Goal: Find contact information: Find contact information

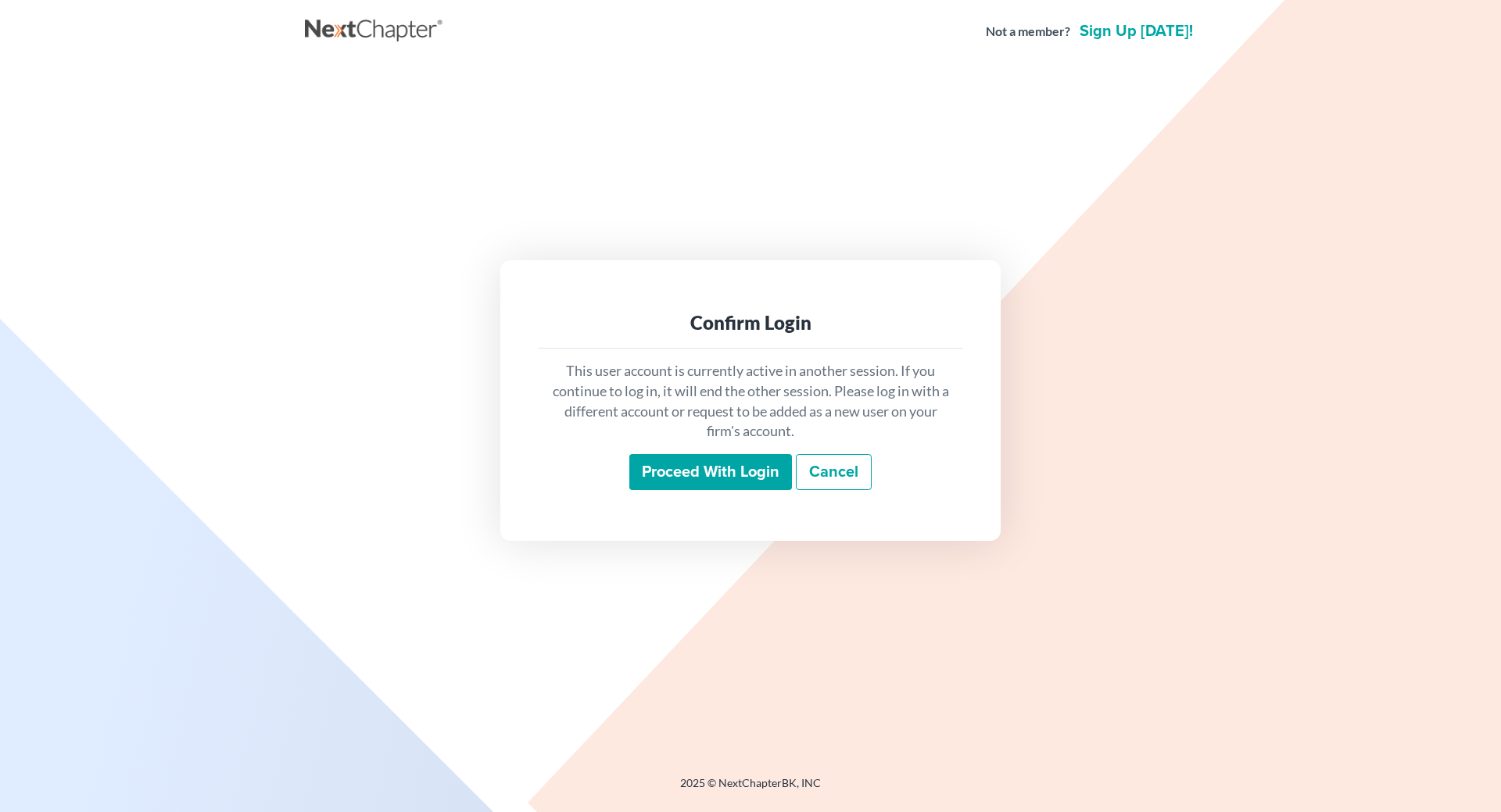
click at [735, 483] on input "Proceed with login" at bounding box center [710, 472] width 163 height 36
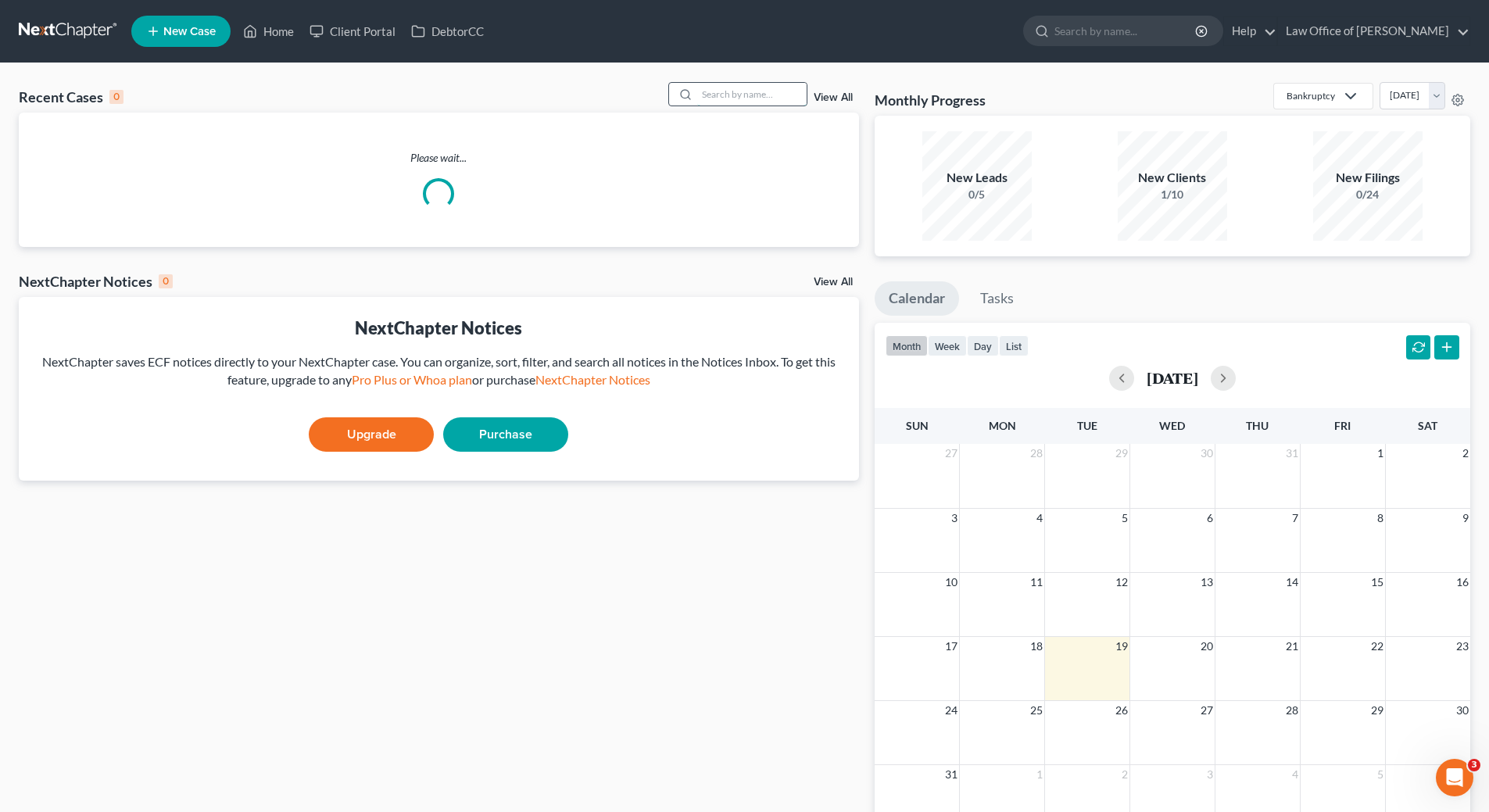
click at [738, 92] on input "search" at bounding box center [751, 94] width 109 height 23
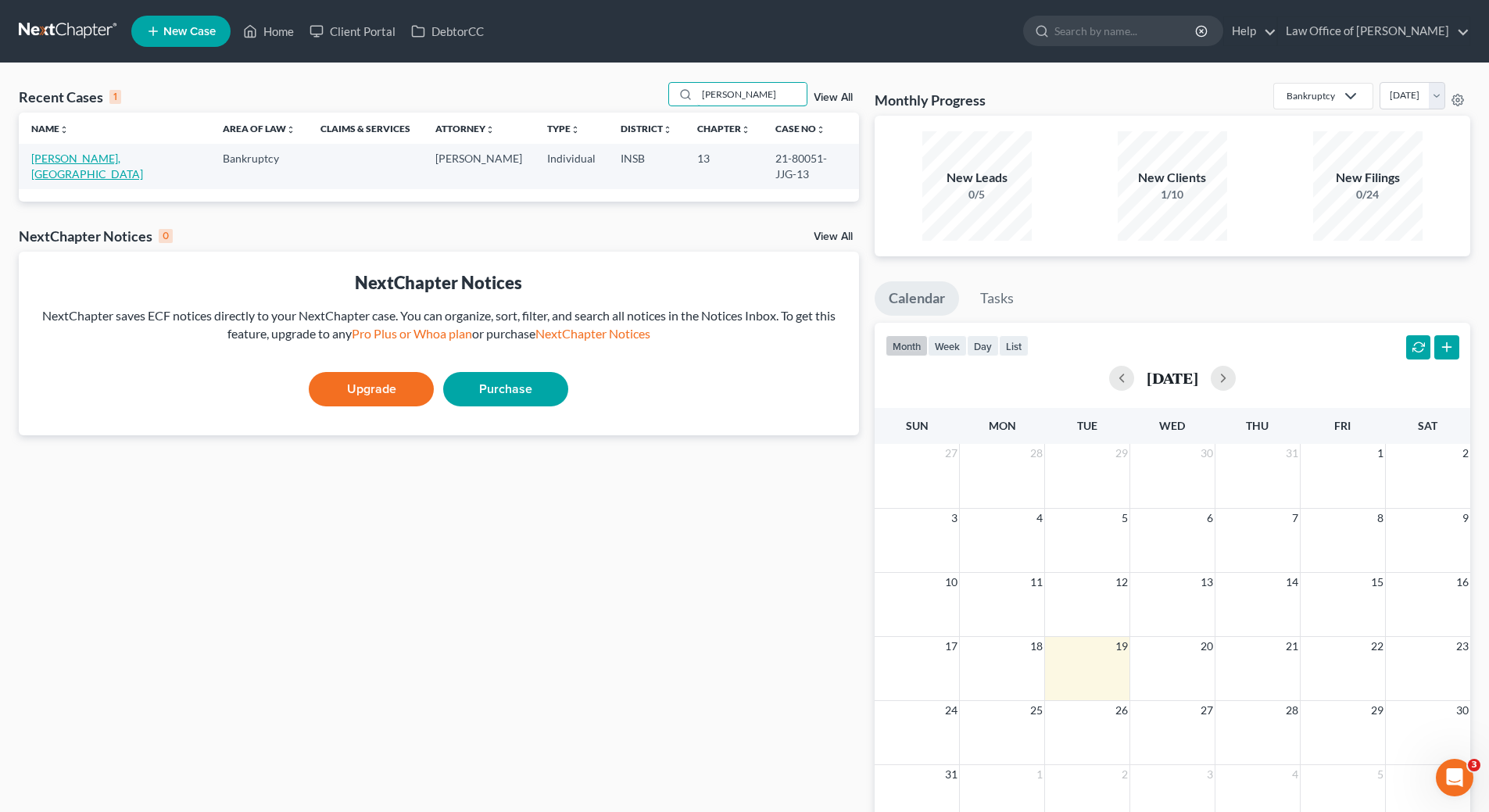
type input "[PERSON_NAME]"
click at [85, 160] on link "[PERSON_NAME], [GEOGRAPHIC_DATA]" at bounding box center [87, 166] width 112 height 29
select select "7"
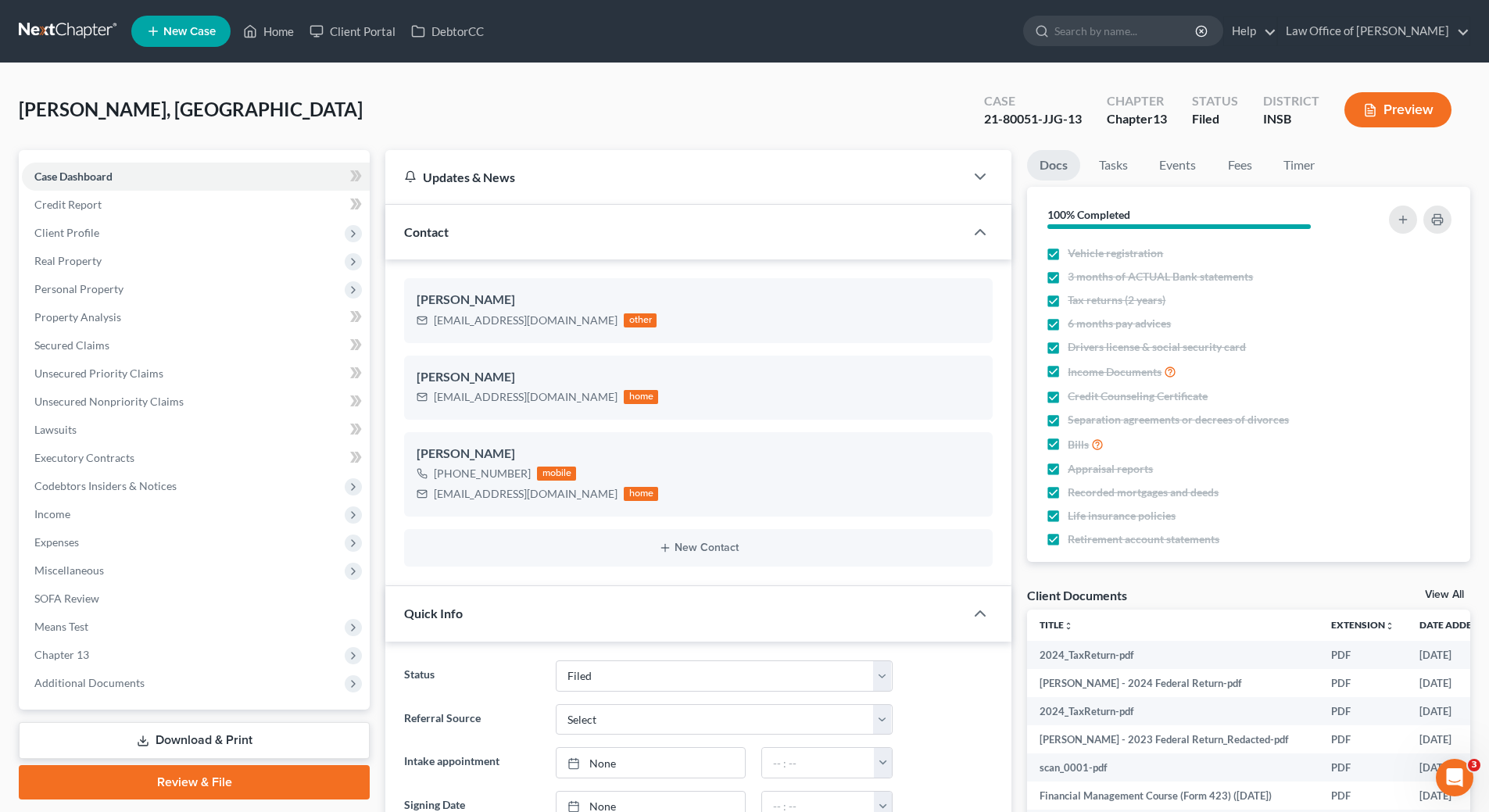
scroll to position [10026, 0]
drag, startPoint x: 434, startPoint y: 398, endPoint x: 591, endPoint y: 402, distance: 157.1
click at [591, 402] on div "dakotagreenlee9992@gmail.com" at bounding box center [526, 397] width 184 height 16
copy div "dakotagreenlee9992@gmail.com"
click at [434, 507] on div "Dakota Greenlee +1 (812) 298-6651 mobile jack1harvey@hotmail.com home" at bounding box center [698, 474] width 589 height 85
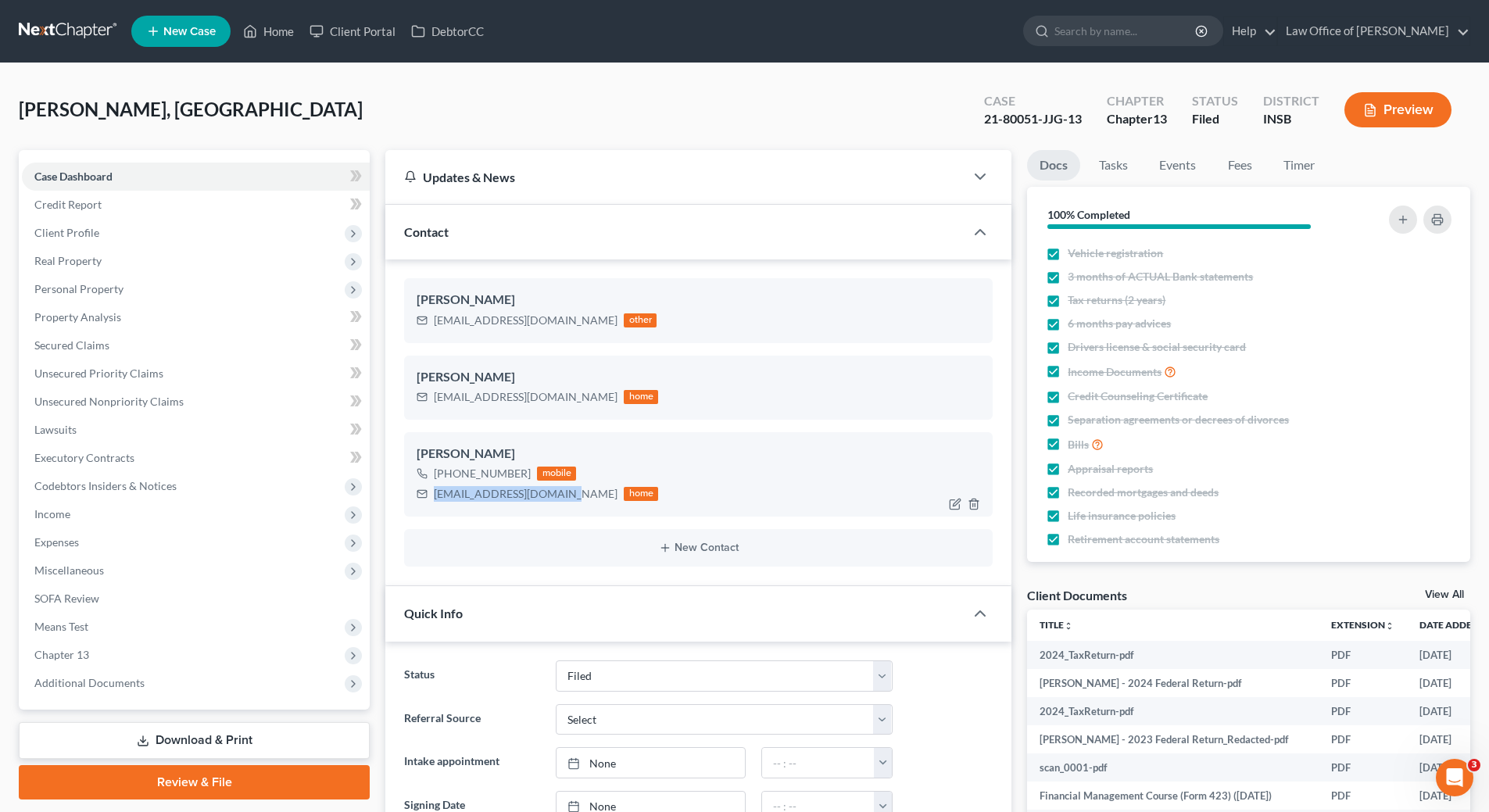
drag, startPoint x: 448, startPoint y: 497, endPoint x: 562, endPoint y: 506, distance: 114.4
click at [562, 506] on div "Dakota Greenlee +1 (812) 298-6651 mobile jack1harvey@hotmail.com home" at bounding box center [698, 474] width 589 height 85
copy div "jack1harvey@hotmail.com"
